Goal: Task Accomplishment & Management: Manage account settings

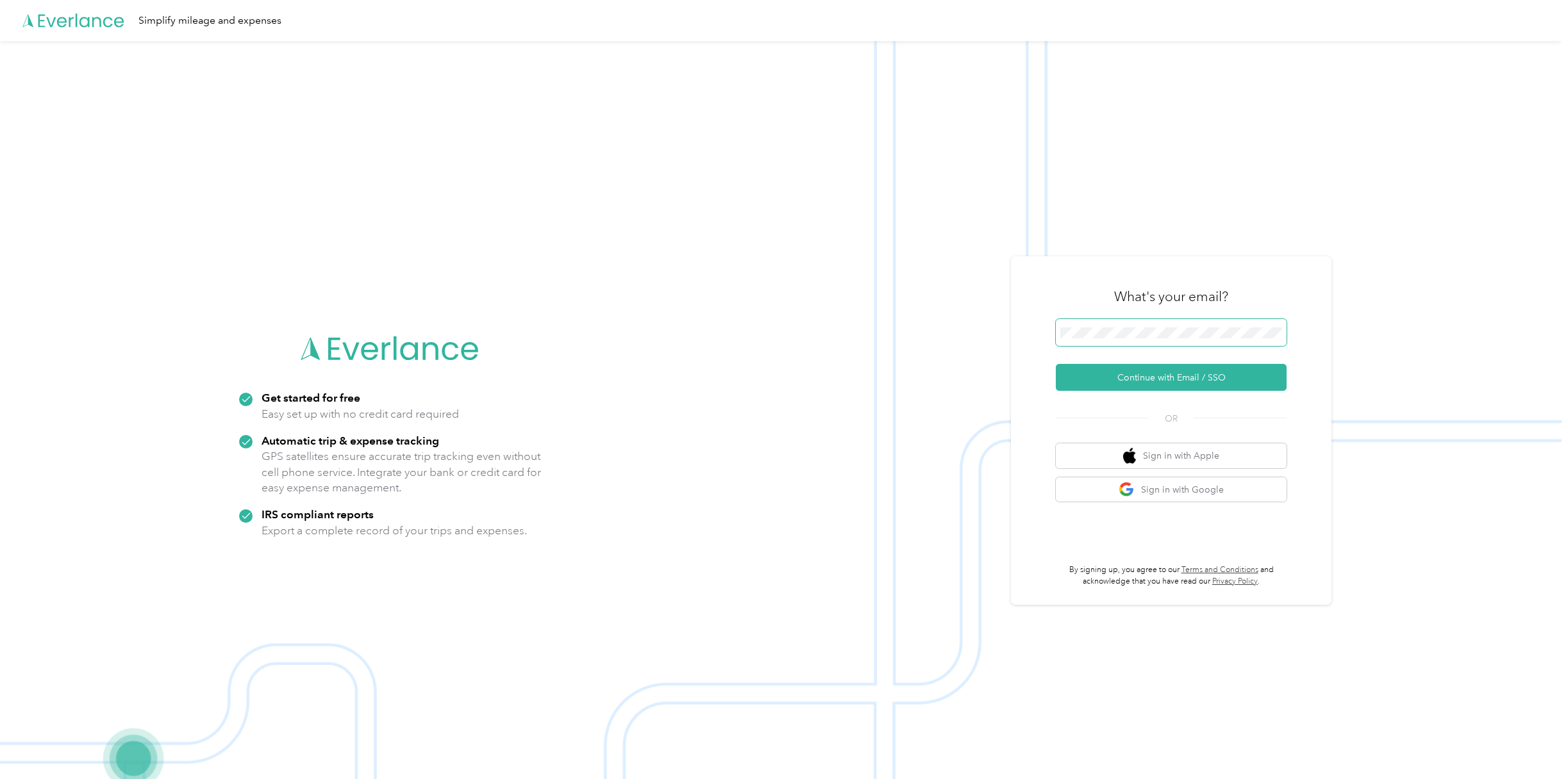
click at [1087, 325] on span at bounding box center [1171, 332] width 231 height 27
click at [1138, 382] on button "Continue with Email / SSO" at bounding box center [1171, 377] width 231 height 27
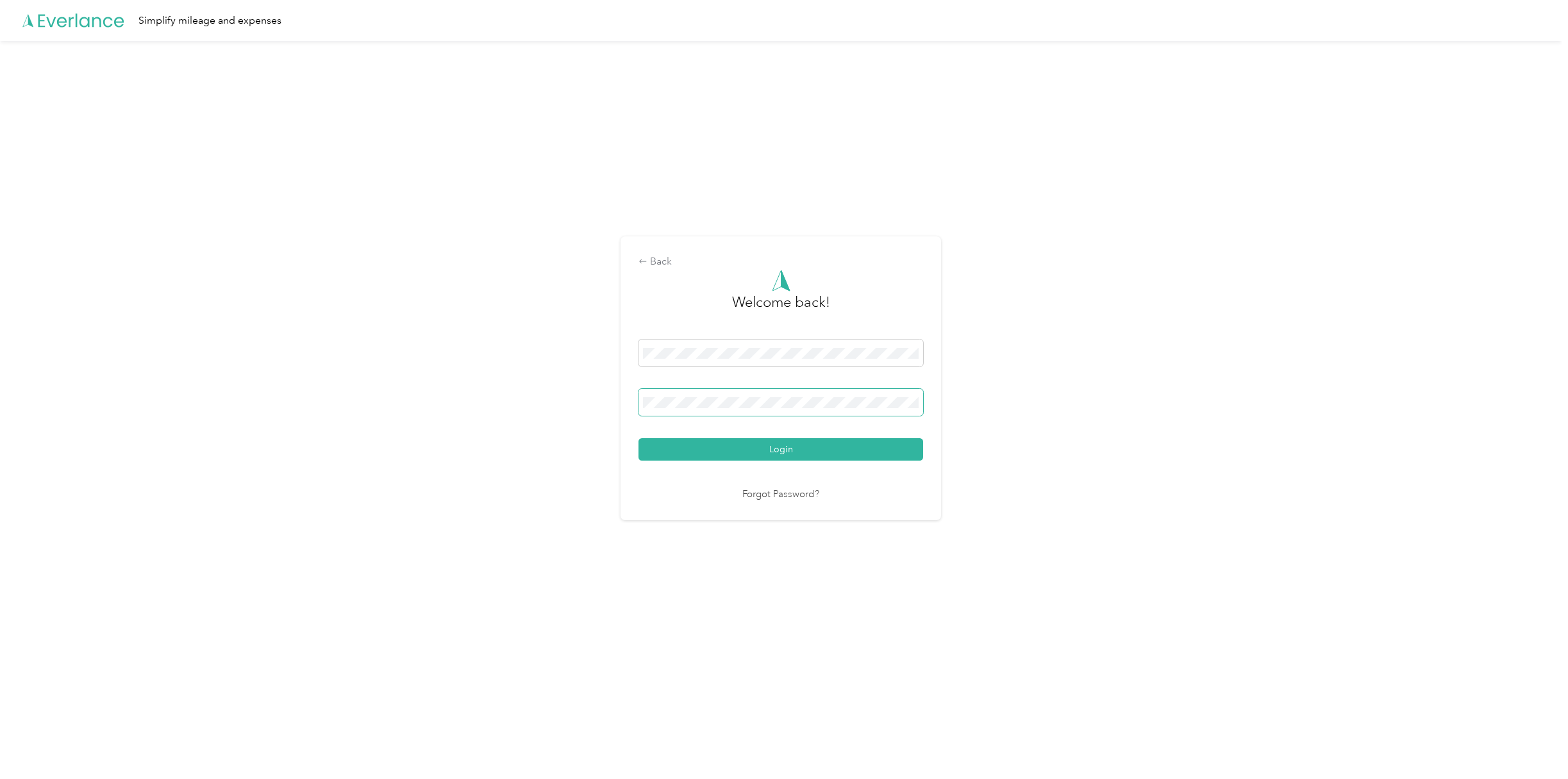
click at [638, 439] on button "Login" at bounding box center [781, 450] width 284 height 23
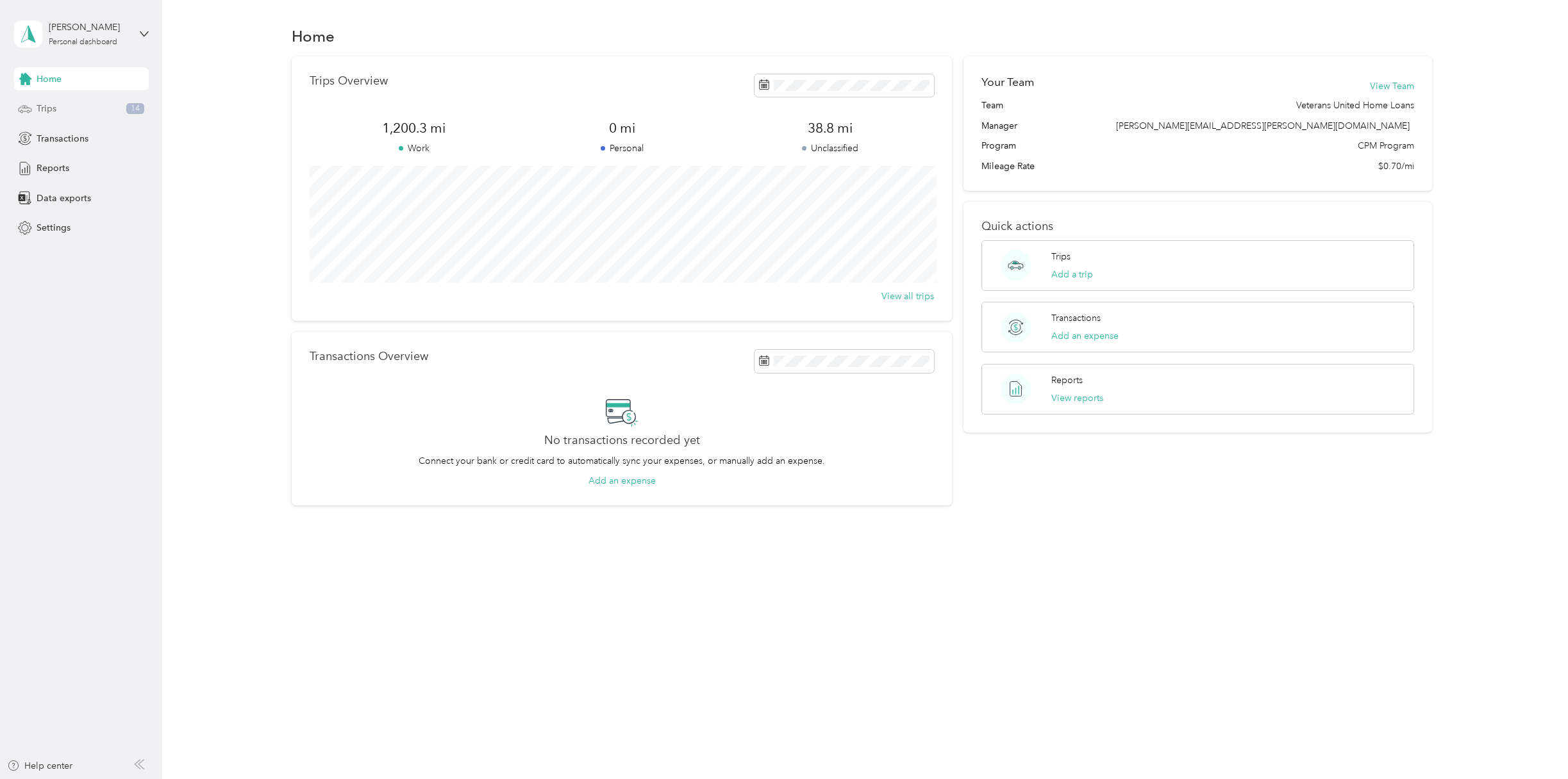
click at [46, 105] on span "Trips" at bounding box center [46, 109] width 20 height 14
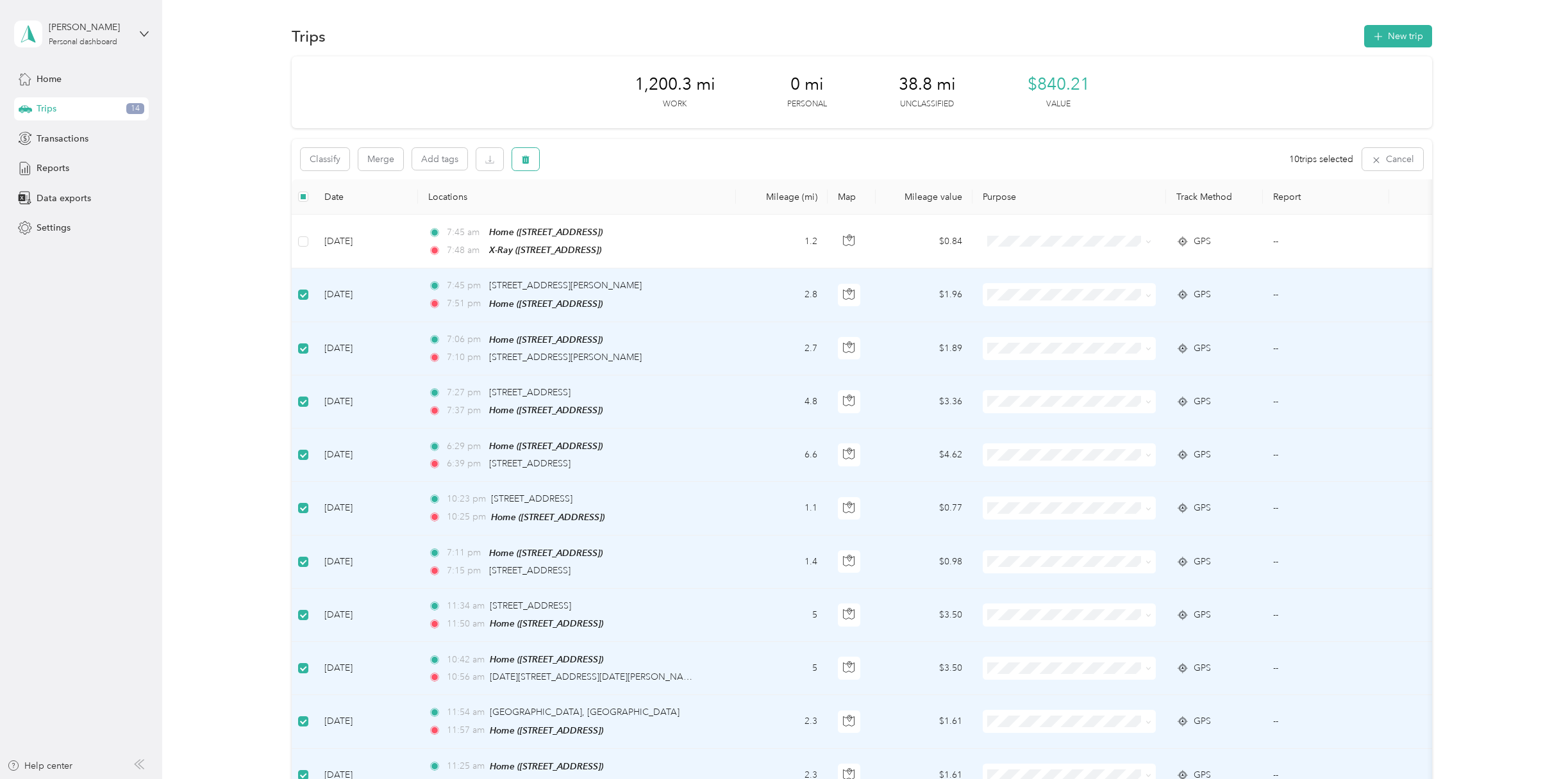
click at [526, 162] on icon "button" at bounding box center [526, 160] width 8 height 8
click at [618, 210] on button "Yes" at bounding box center [623, 212] width 25 height 21
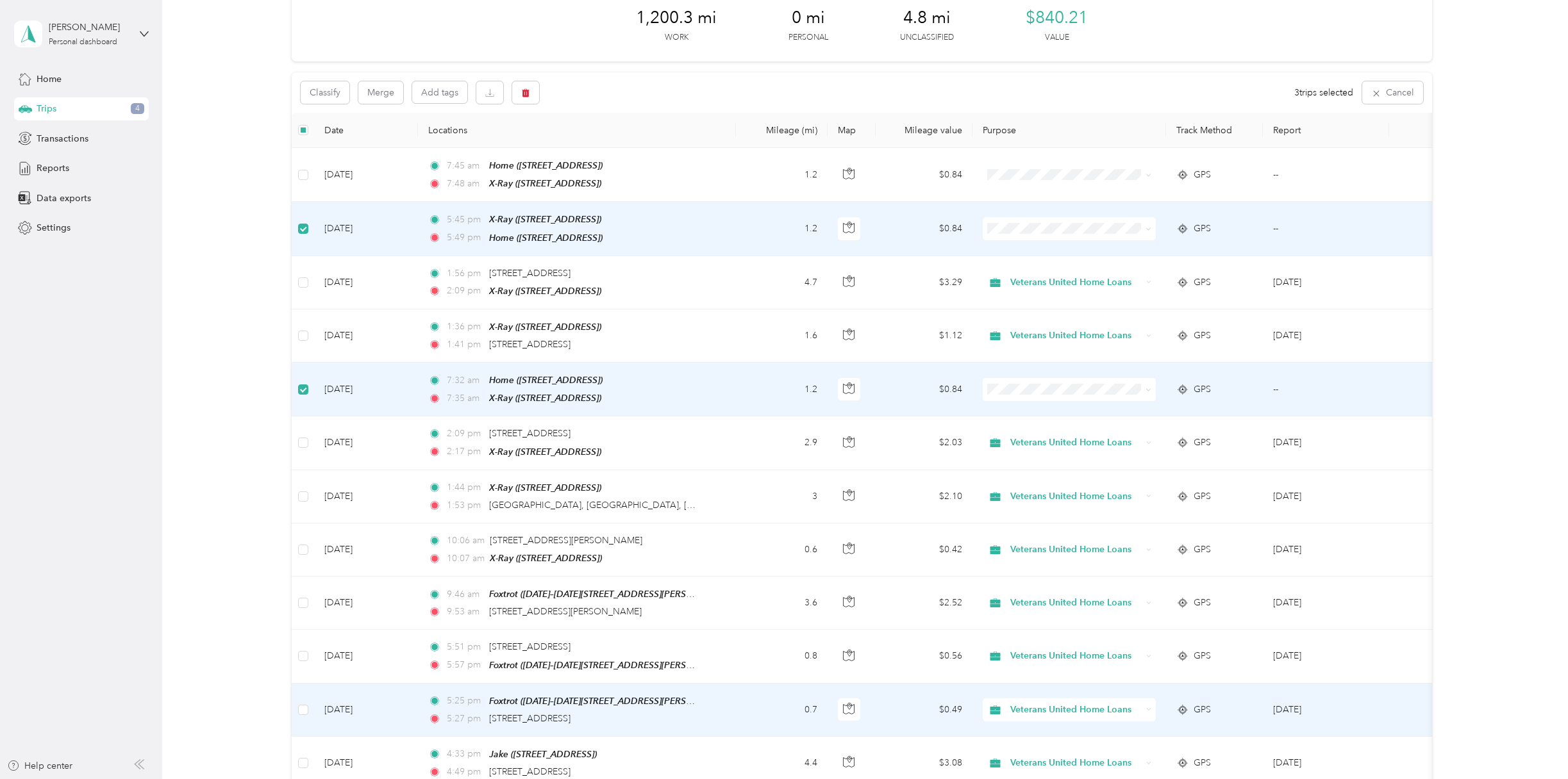
scroll to position [64, 0]
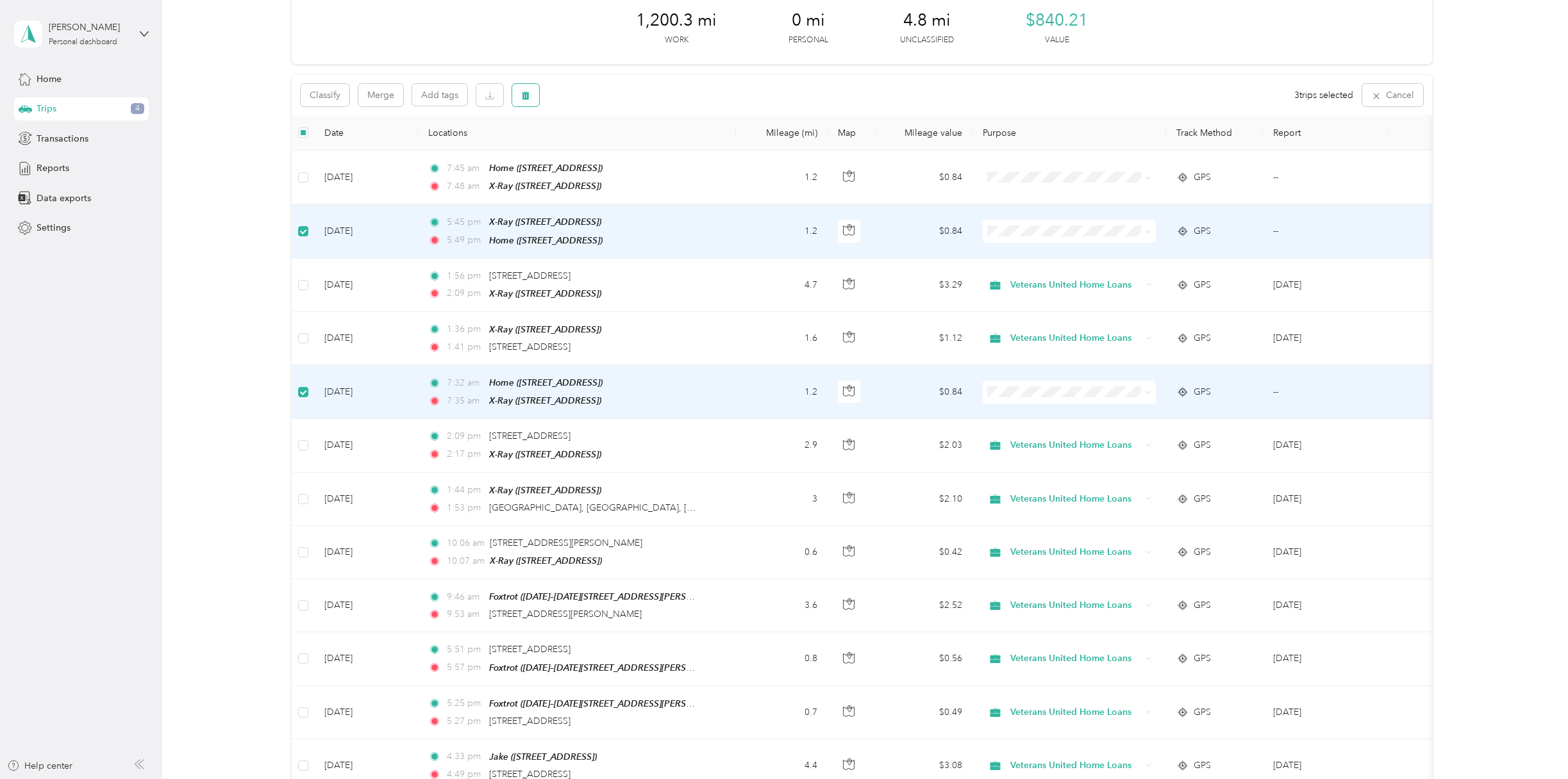
click at [534, 100] on button "button" at bounding box center [525, 95] width 27 height 23
click at [615, 144] on button "Yes" at bounding box center [620, 148] width 25 height 21
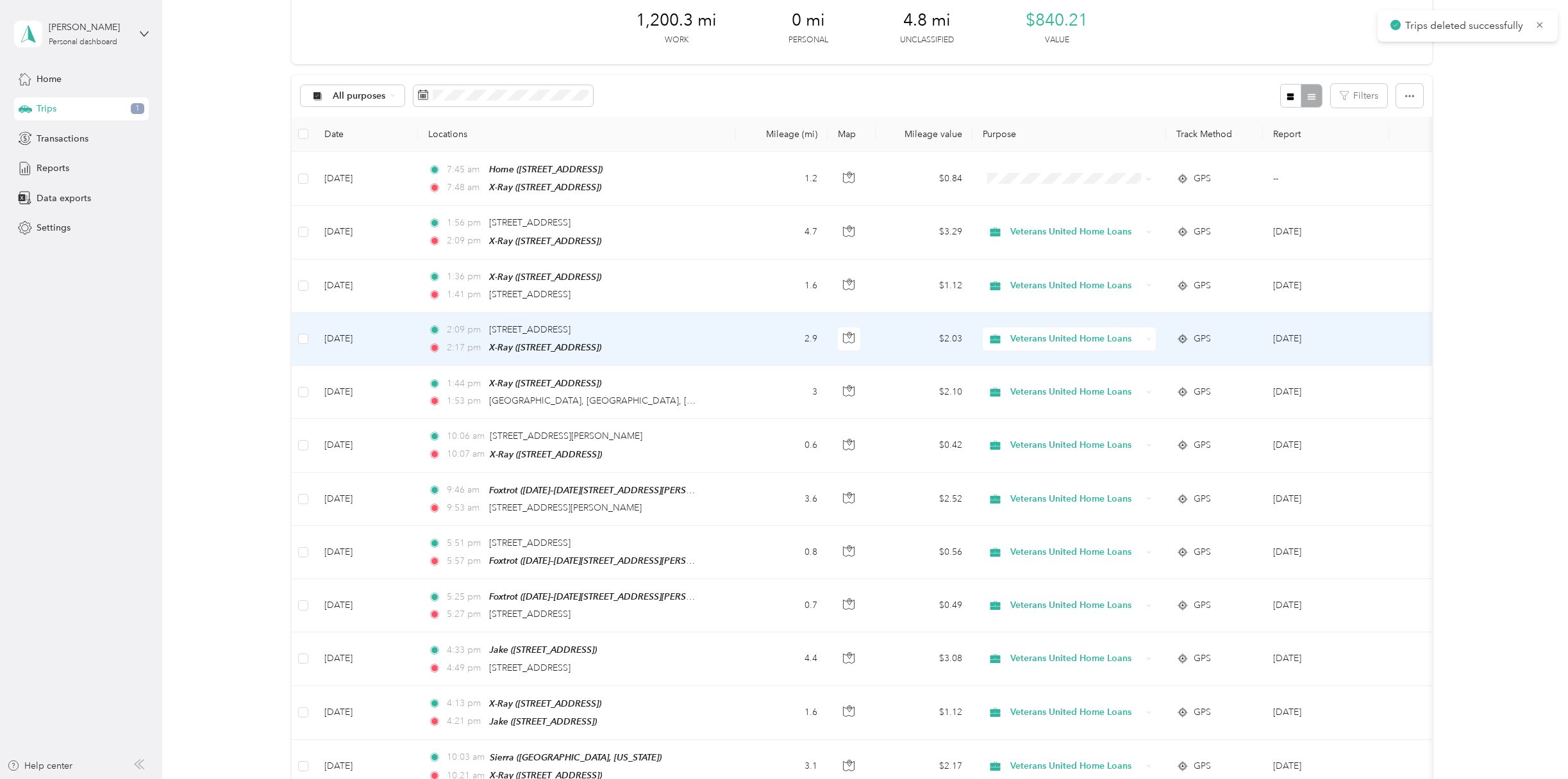
scroll to position [0, 0]
